Goal: Task Accomplishment & Management: Use online tool/utility

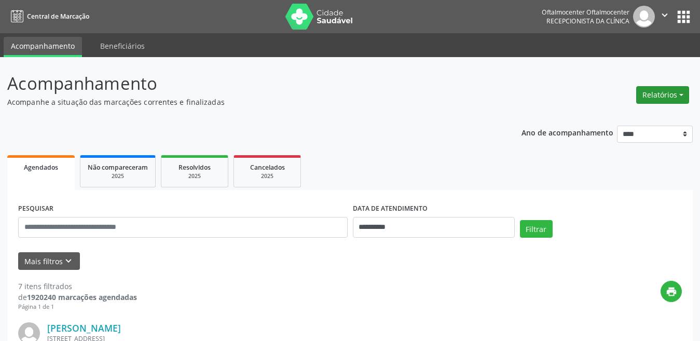
click at [664, 91] on button "Relatórios" at bounding box center [662, 95] width 53 height 18
click at [627, 120] on link "Agendamentos" at bounding box center [634, 117] width 112 height 15
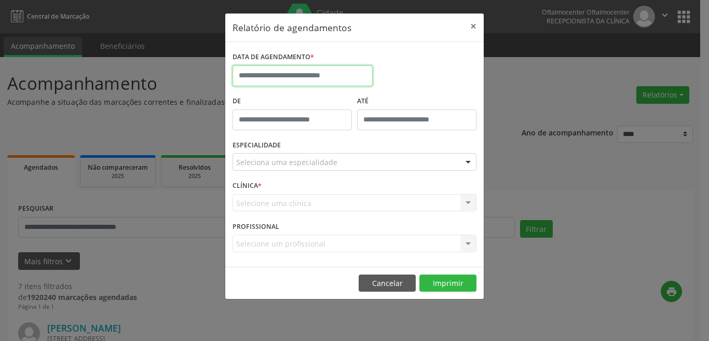
click at [319, 76] on input "text" at bounding box center [302, 75] width 140 height 21
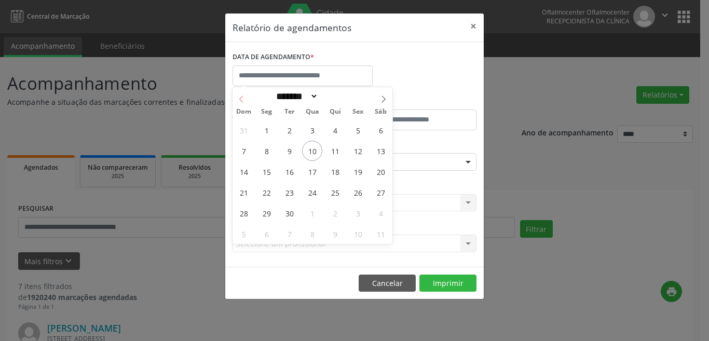
click at [243, 96] on icon at bounding box center [241, 98] width 4 height 7
select select "*"
click at [267, 217] on span "25" at bounding box center [266, 213] width 20 height 20
type input "**********"
click at [271, 215] on span "25" at bounding box center [266, 213] width 20 height 20
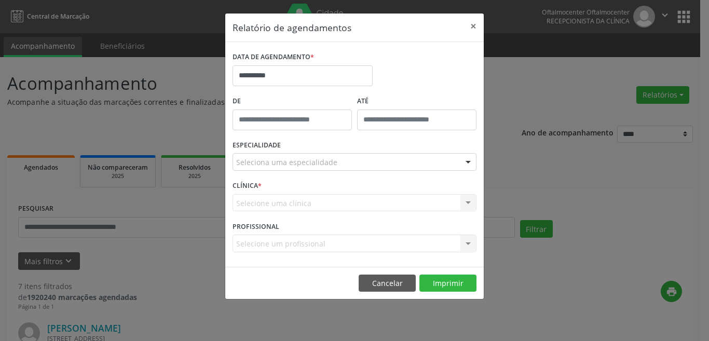
click at [271, 215] on div "CLÍNICA * Selecione uma clínica Nenhum resultado encontrado para: " " Não há ne…" at bounding box center [354, 198] width 249 height 40
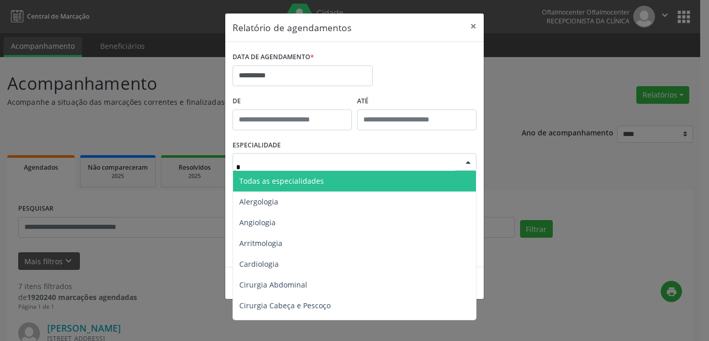
type input "**"
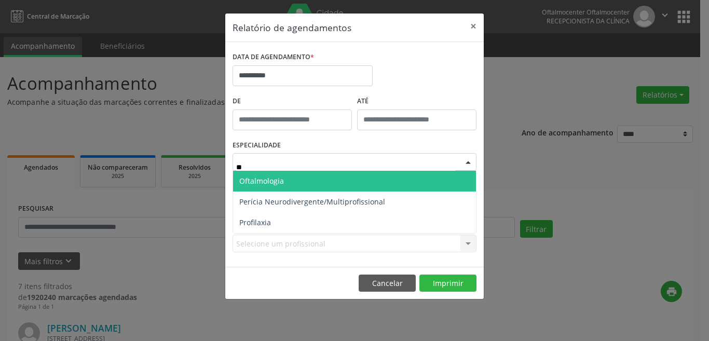
click at [302, 185] on span "Oftalmologia" at bounding box center [354, 181] width 243 height 21
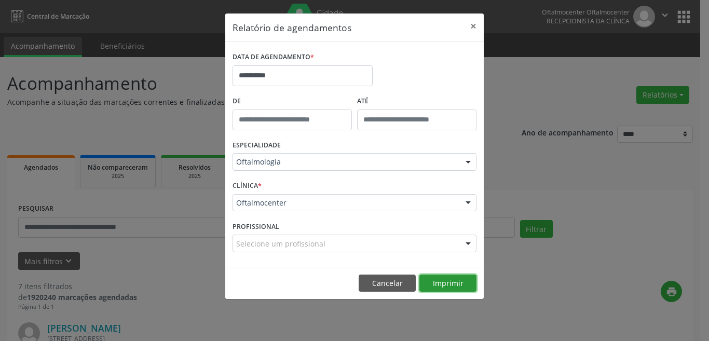
click at [453, 284] on button "Imprimir" at bounding box center [447, 283] width 57 height 18
